Goal: Register for event/course

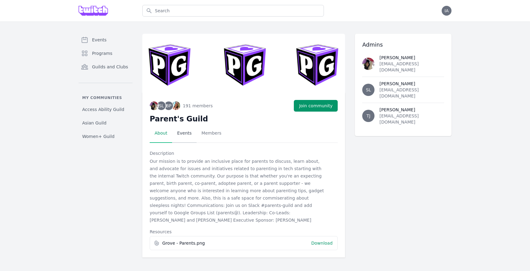
click at [182, 134] on link "Events" at bounding box center [184, 133] width 24 height 19
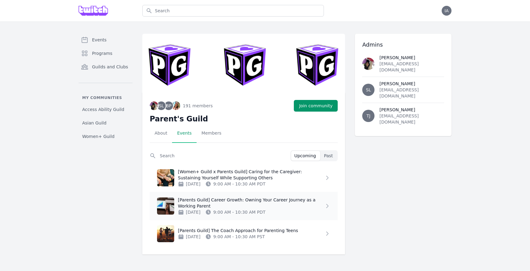
click at [329, 207] on icon at bounding box center [327, 206] width 6 height 6
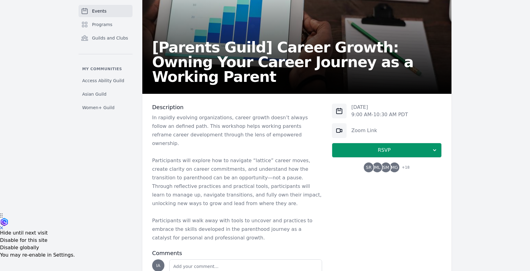
scroll to position [57, 0]
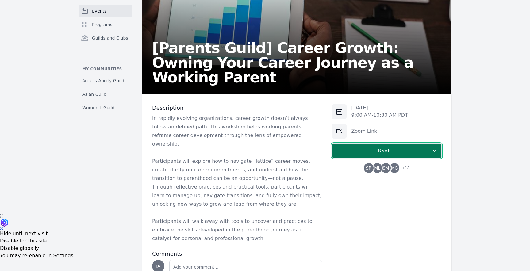
click at [351, 153] on span "RSVP" at bounding box center [384, 150] width 95 height 7
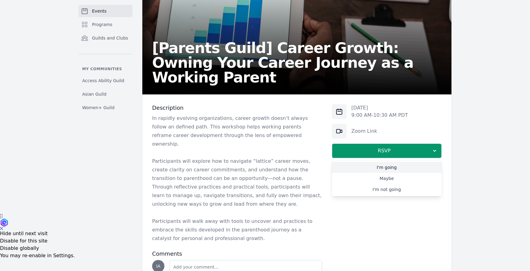
click at [351, 167] on link "I'm going" at bounding box center [387, 167] width 110 height 11
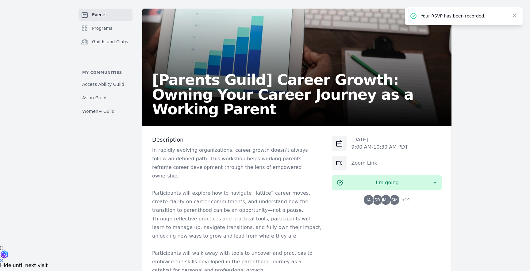
scroll to position [0, 0]
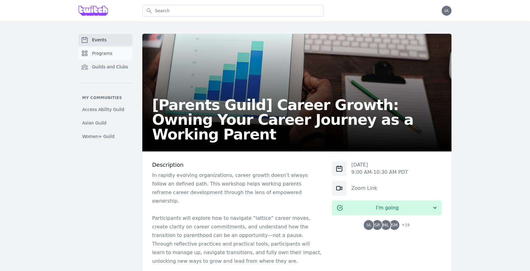
click at [110, 56] on span "Programs" at bounding box center [102, 53] width 20 height 6
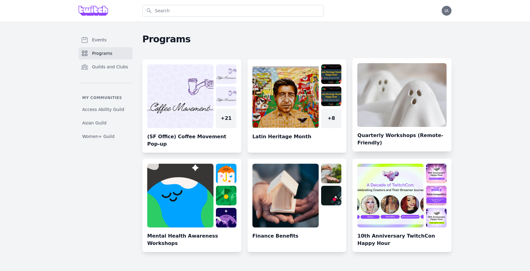
click at [412, 106] on link at bounding box center [402, 107] width 99 height 88
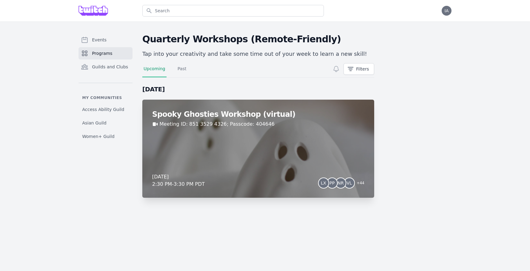
click at [309, 150] on div "Spooky Ghosties Workshop (virtual) Meeting ID: 851 3529 4326; Passcode: 404646 …" at bounding box center [258, 149] width 232 height 98
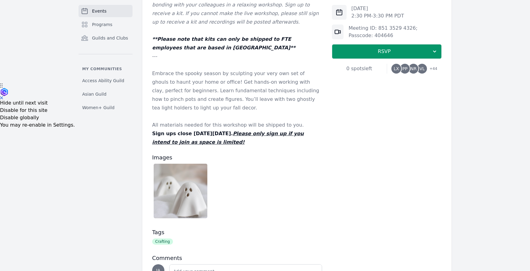
scroll to position [186, 0]
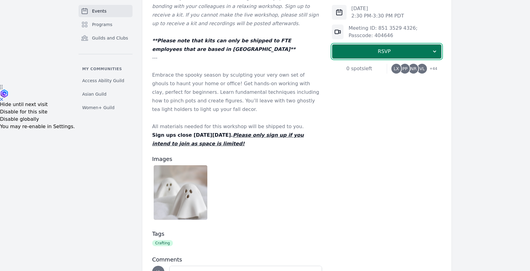
click at [360, 56] on button "RSVP" at bounding box center [387, 51] width 110 height 15
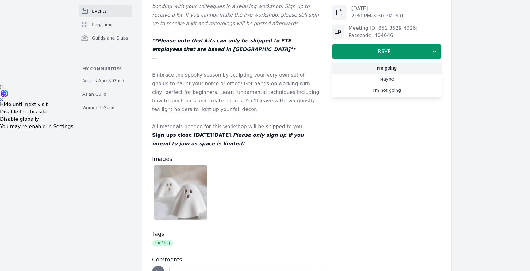
click at [360, 65] on link "I'm going" at bounding box center [387, 68] width 110 height 11
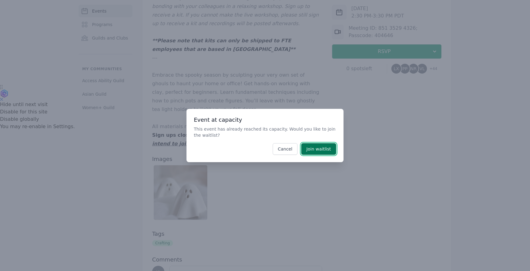
click at [314, 147] on button "Join waitlist" at bounding box center [318, 149] width 35 height 12
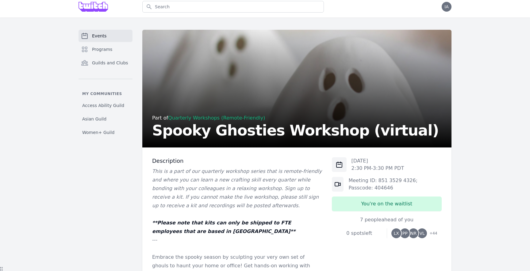
scroll to position [0, 0]
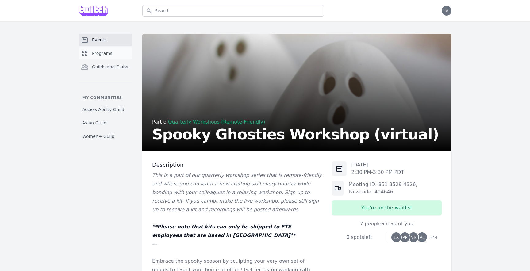
click at [111, 56] on span "Programs" at bounding box center [102, 53] width 20 height 6
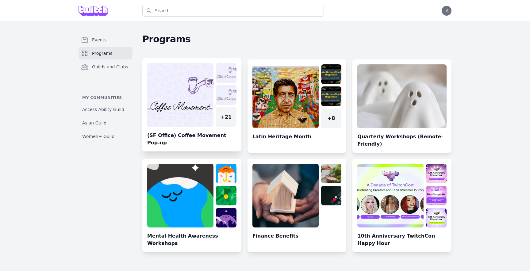
click at [207, 140] on link at bounding box center [191, 107] width 99 height 88
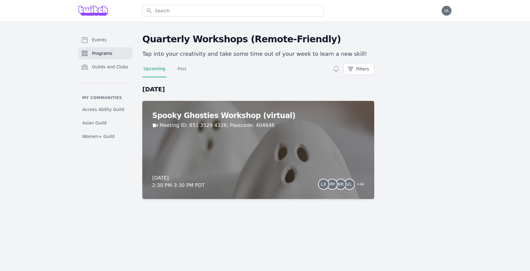
click at [106, 55] on span "Programs" at bounding box center [102, 53] width 20 height 6
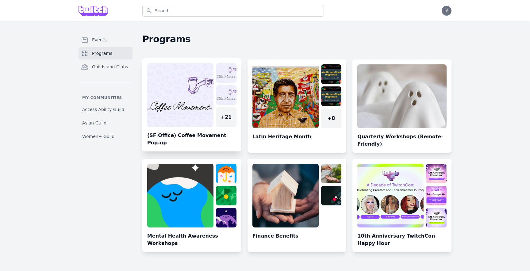
click at [199, 120] on link at bounding box center [191, 107] width 99 height 88
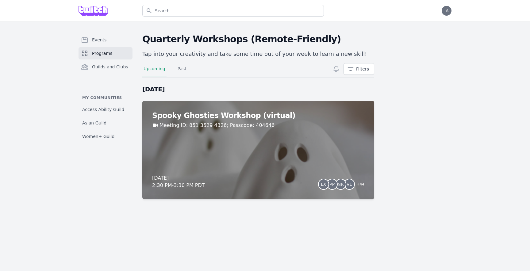
click at [102, 49] on link "Programs" at bounding box center [106, 53] width 54 height 12
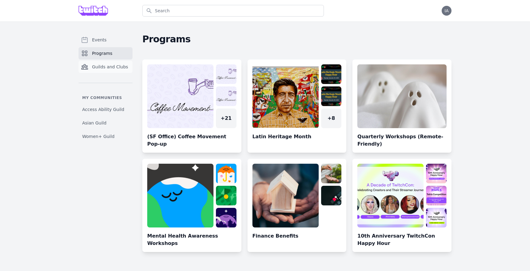
click at [111, 67] on span "Guilds and Clubs" at bounding box center [110, 67] width 36 height 6
